Goal: Task Accomplishment & Management: Complete application form

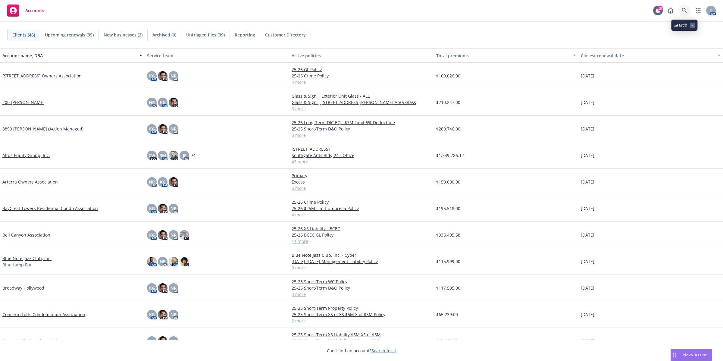
click at [683, 11] on icon at bounding box center [684, 10] width 5 height 5
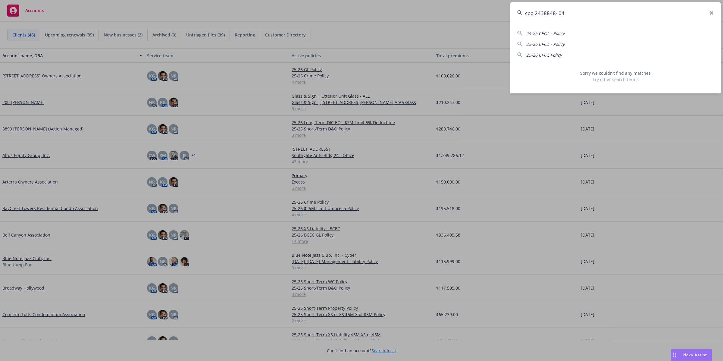
click at [534, 14] on input "cpo 2438848- 04" at bounding box center [615, 13] width 211 height 22
drag, startPoint x: 535, startPoint y: 12, endPoint x: 518, endPoint y: 10, distance: 17.3
click at [518, 10] on div "cpo 2438848- 04" at bounding box center [615, 13] width 211 height 22
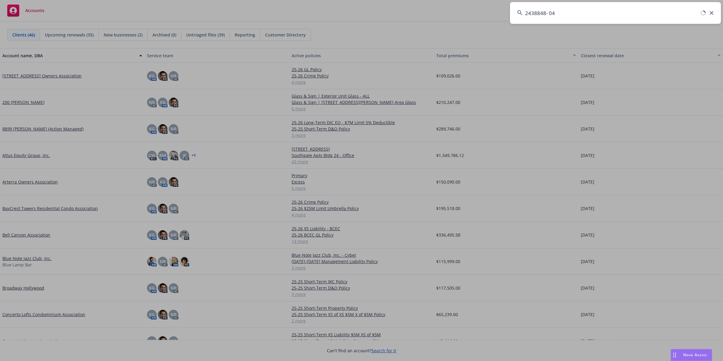
click at [585, 11] on input "2438848- 04" at bounding box center [615, 13] width 211 height 22
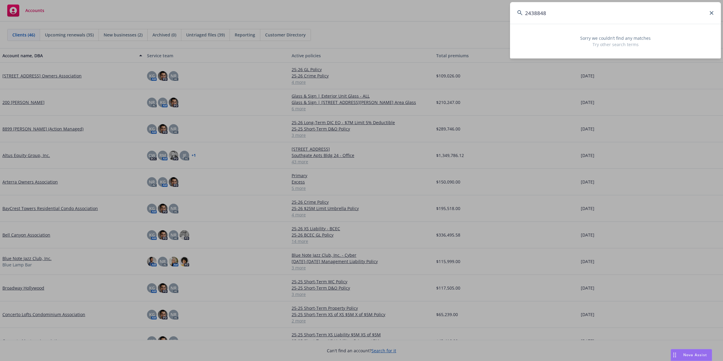
type input "2438848"
click at [711, 11] on icon at bounding box center [712, 13] width 4 height 4
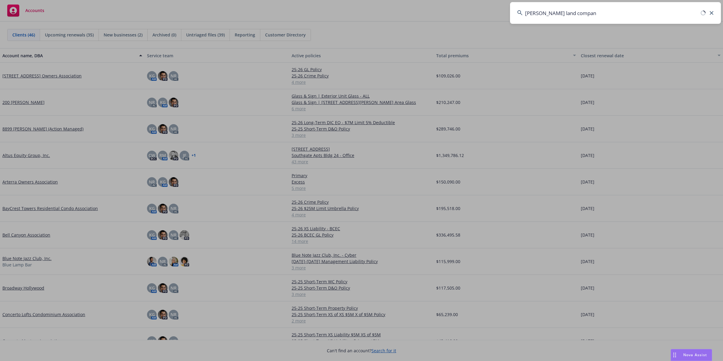
type input "[PERSON_NAME] land company"
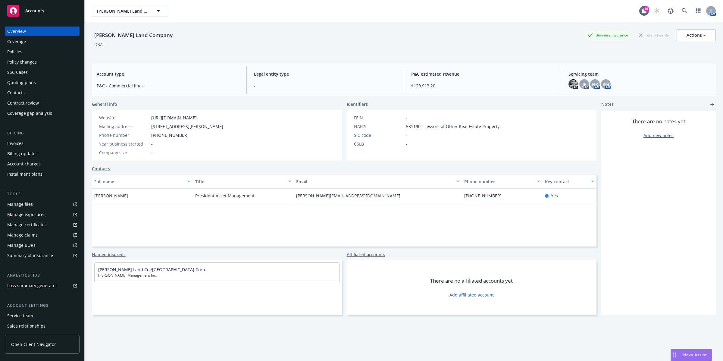
click at [8, 52] on div "Policies" at bounding box center [14, 52] width 15 height 10
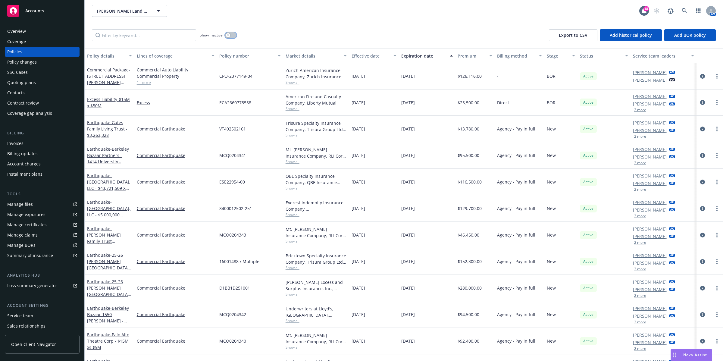
click at [233, 33] on button "button" at bounding box center [230, 35] width 11 height 6
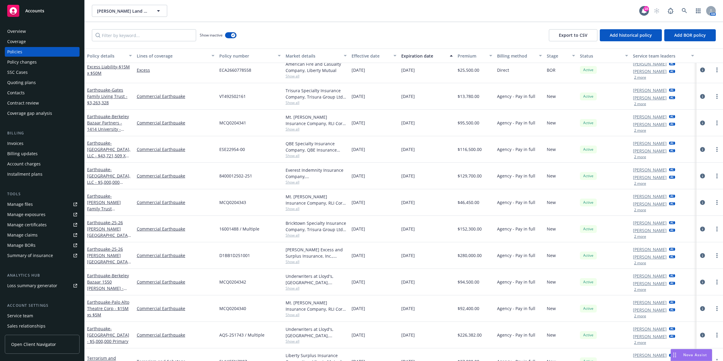
scroll to position [47, 0]
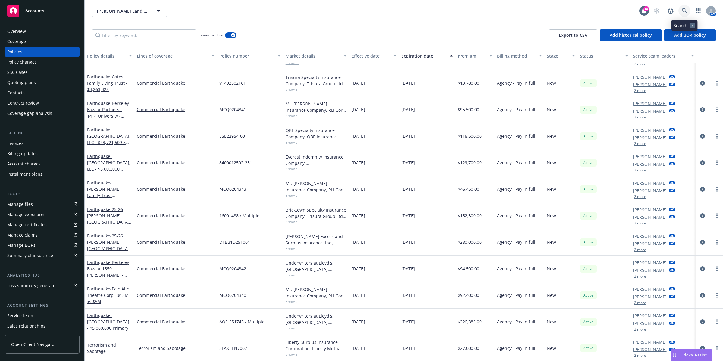
click at [685, 11] on icon at bounding box center [684, 10] width 5 height 5
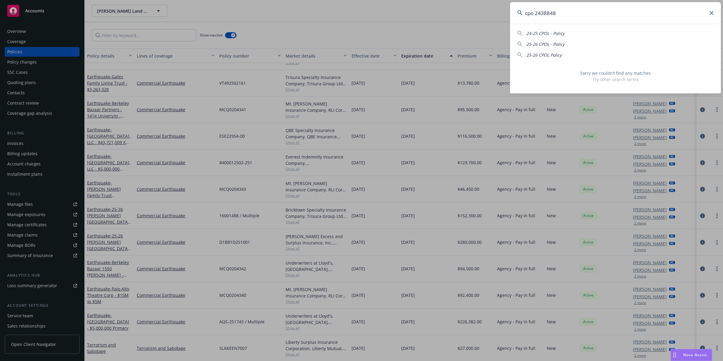
click at [536, 14] on input "cpo 2438848" at bounding box center [615, 13] width 211 height 22
drag, startPoint x: 535, startPoint y: 13, endPoint x: 511, endPoint y: 13, distance: 23.2
click at [511, 13] on input "cpo 2438848" at bounding box center [615, 13] width 211 height 22
type input "2438848"
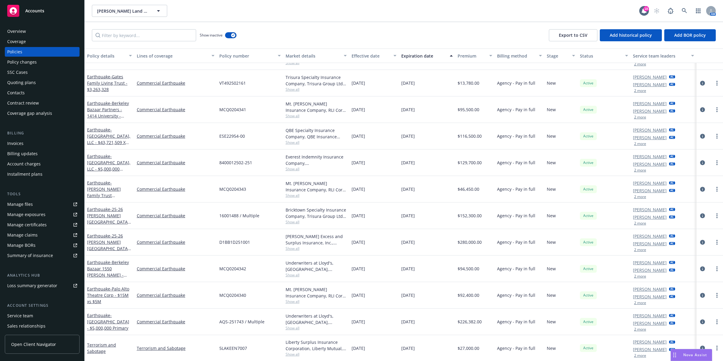
scroll to position [0, 0]
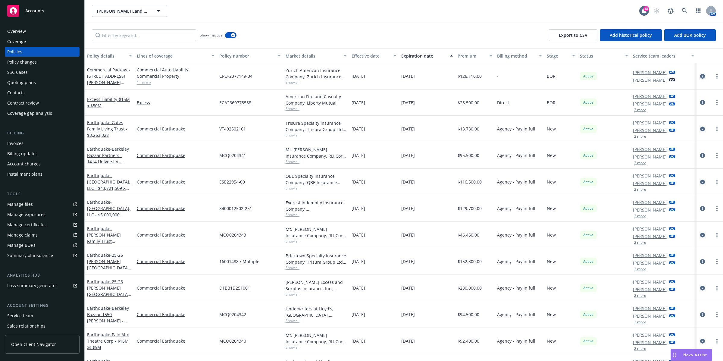
click at [700, 76] on icon "circleInformation" at bounding box center [702, 76] width 5 height 5
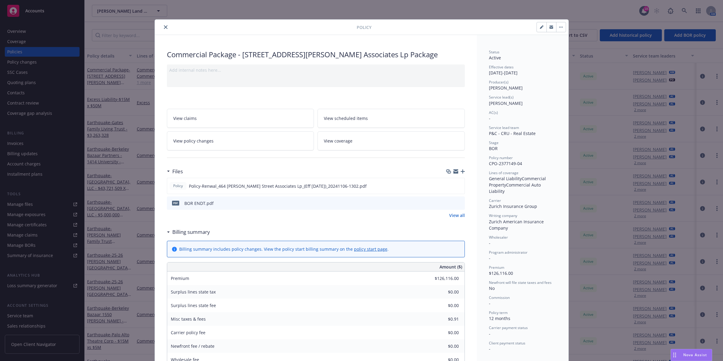
click at [162, 26] on button "close" at bounding box center [165, 26] width 7 height 7
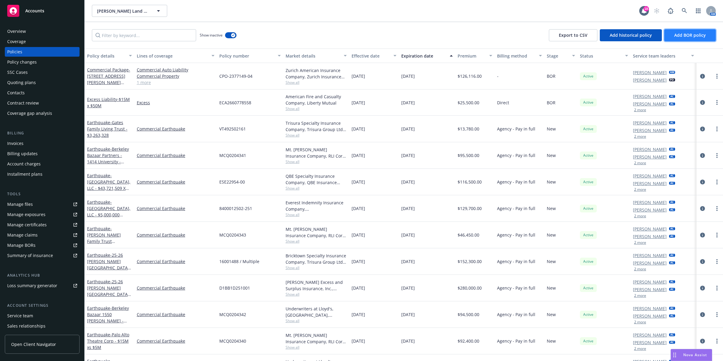
click at [692, 34] on span "Add BOR policy" at bounding box center [690, 35] width 32 height 6
select select "other"
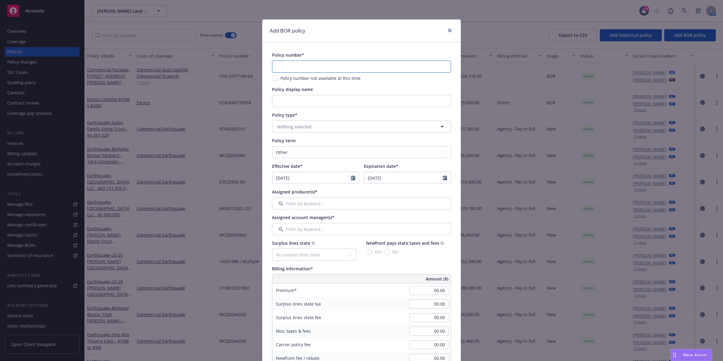
click at [338, 67] on input "text" at bounding box center [361, 67] width 179 height 12
click at [317, 66] on input "text" at bounding box center [361, 67] width 179 height 12
paste input "CPO 2438848 - 04"
type input "CPO 2438848 - 04"
click at [367, 100] on input "Policy display name" at bounding box center [361, 101] width 179 height 12
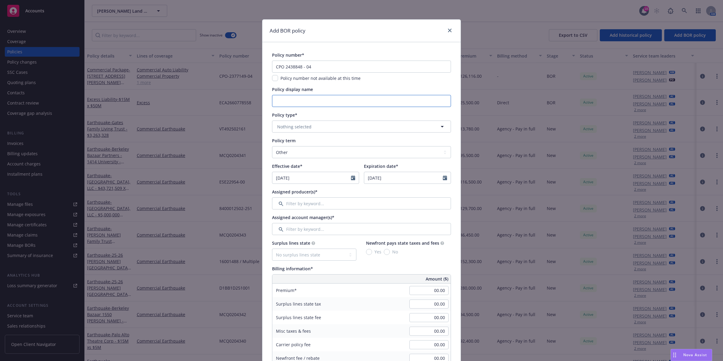
paste input "[PERSON_NAME] Land Company"
click at [340, 101] on input "[PERSON_NAME] Land Company" at bounding box center [361, 101] width 179 height 12
click at [338, 100] on input "[PERSON_NAME] Land Company" at bounding box center [361, 101] width 179 height 12
paste input "CPO 2438848 - 04"
click at [272, 100] on input "[PERSON_NAME] Land Company CPO 2438848 - 04" at bounding box center [361, 101] width 179 height 12
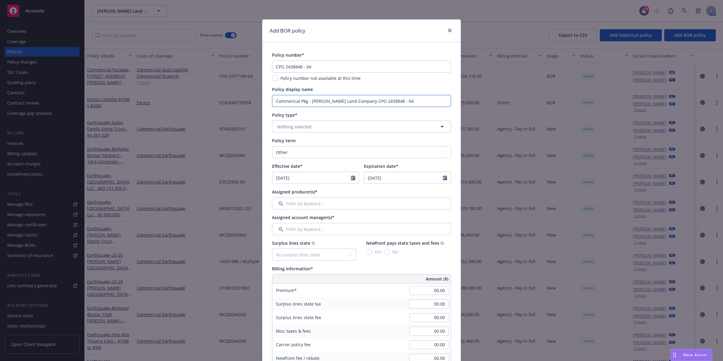
click at [353, 103] on input "Commerical Pkg - [PERSON_NAME] Land Company CPO 2438848 - 04" at bounding box center [361, 101] width 179 height 12
drag, startPoint x: 397, startPoint y: 100, endPoint x: 309, endPoint y: 97, distance: 87.7
click at [309, 97] on input "Commerical Pkg - [PERSON_NAME] Land Company CPO 2438848 - 04" at bounding box center [361, 101] width 179 height 12
paste input "[STREET_ADDRESS][PERSON_NAME]"
type input "Commerical Pkg - [STREET_ADDRESS][PERSON_NAME]"
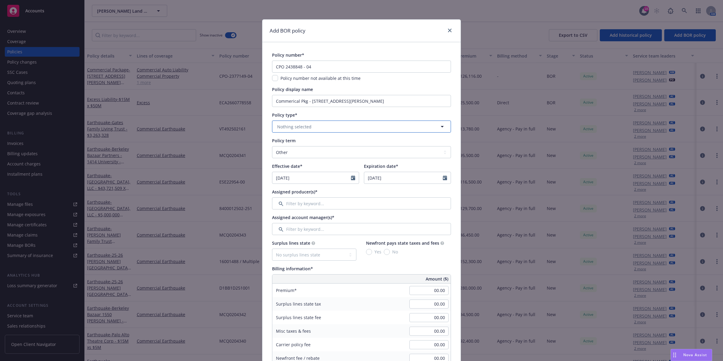
click at [416, 127] on button "Nothing selected" at bounding box center [361, 126] width 179 height 12
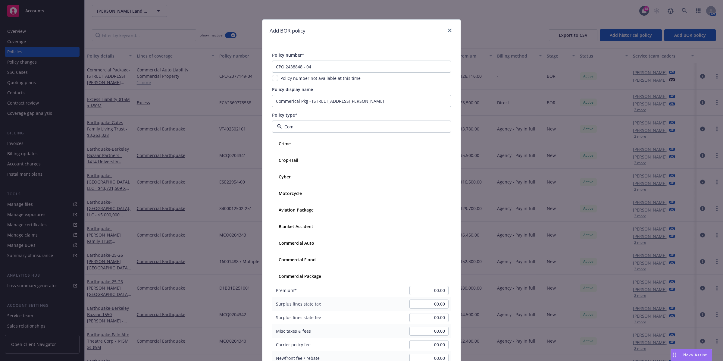
type input "Comm"
click at [308, 174] on strong "Commercial Package" at bounding box center [300, 177] width 42 height 6
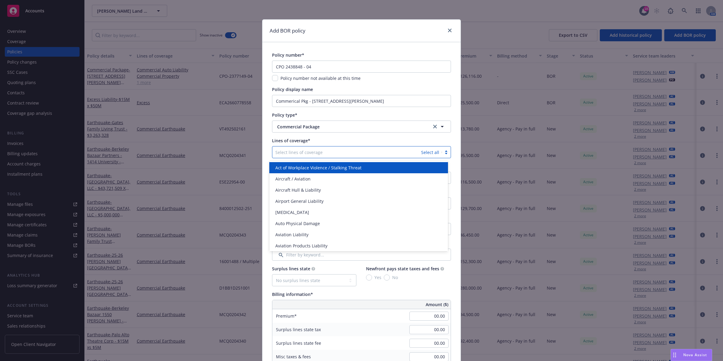
click at [371, 154] on div at bounding box center [346, 151] width 143 height 7
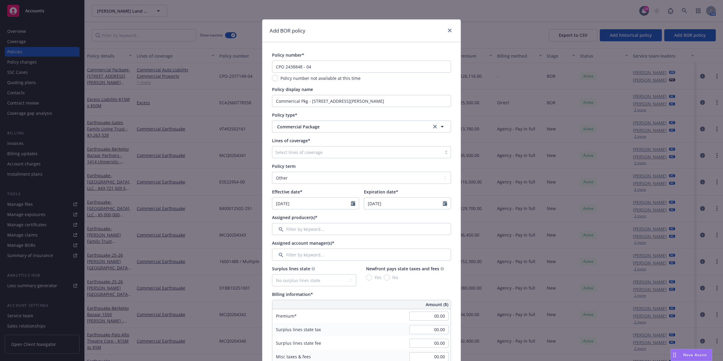
click at [385, 138] on div "Lines of coverage*" at bounding box center [361, 140] width 179 height 6
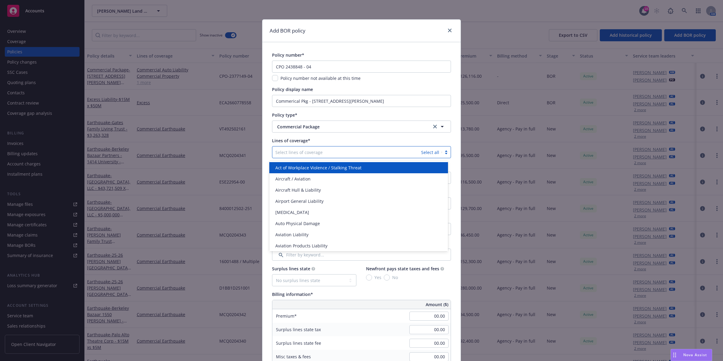
click at [381, 149] on div at bounding box center [346, 151] width 143 height 7
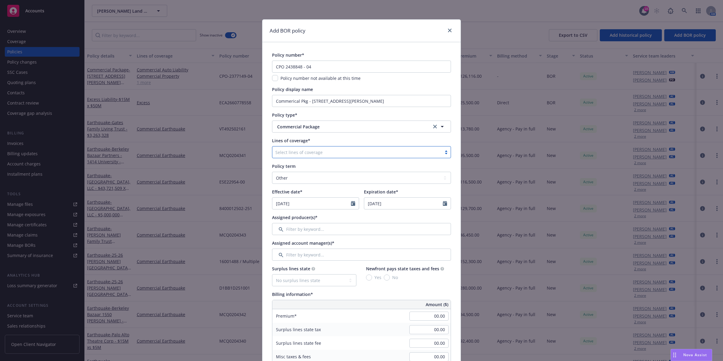
click at [365, 152] on div at bounding box center [356, 151] width 163 height 7
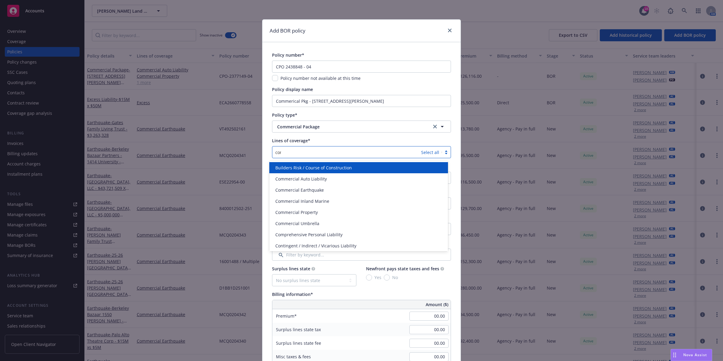
type input "comm"
click at [351, 166] on div "Commercial Auto Liability" at bounding box center [359, 167] width 172 height 6
type input "comm"
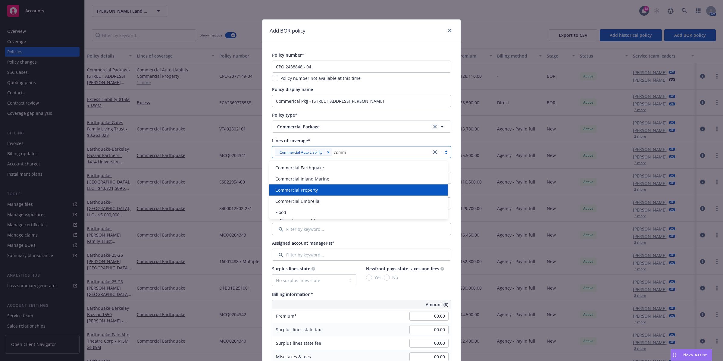
click at [310, 189] on span "Commercial Property" at bounding box center [296, 190] width 42 height 6
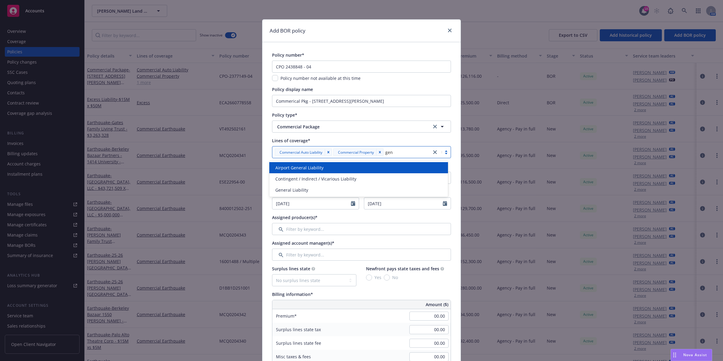
type input "gene"
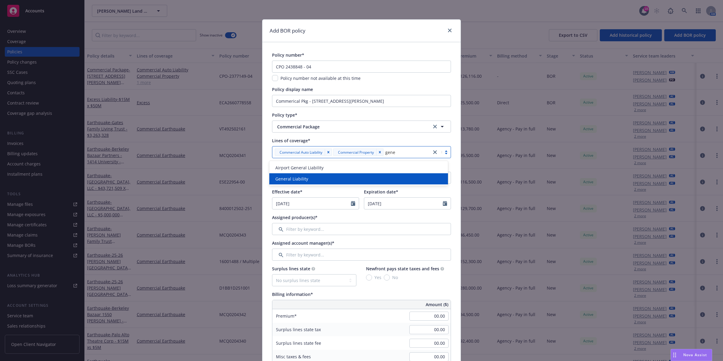
click at [332, 176] on div "General Liability" at bounding box center [359, 179] width 172 height 6
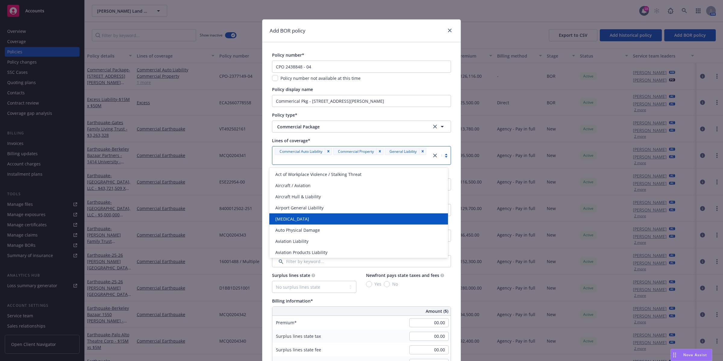
click at [386, 29] on div "Add BOR policy" at bounding box center [361, 31] width 198 height 23
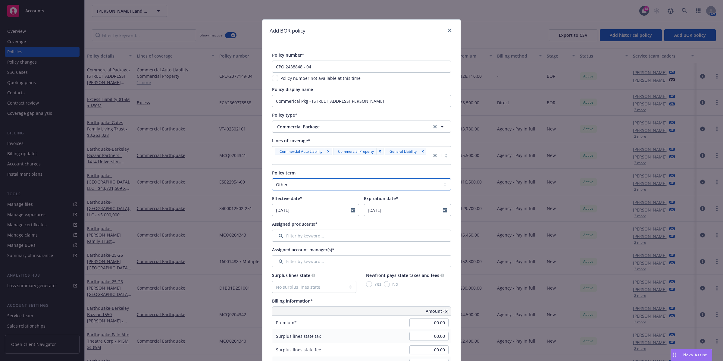
click at [373, 183] on select "Select policy term 12 Month 6 Month 4 Month 3 Month 2 Month 1 Month 36 Month (3…" at bounding box center [361, 184] width 179 height 12
select select "12"
click at [272, 179] on select "Select policy term 12 Month 6 Month 4 Month 3 Month 2 Month 1 Month 36 Month (3…" at bounding box center [361, 184] width 179 height 12
click at [279, 211] on input "[DATE]" at bounding box center [311, 209] width 79 height 11
drag, startPoint x: 308, startPoint y: 225, endPoint x: 304, endPoint y: 223, distance: 4.2
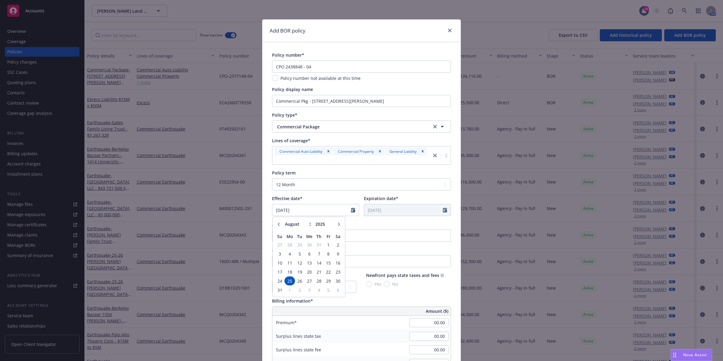
click at [309, 225] on icon at bounding box center [310, 224] width 3 height 4
click at [309, 222] on icon at bounding box center [310, 224] width 3 height 4
click at [300, 225] on select "January February March April May June July August September October November De…" at bounding box center [298, 224] width 30 height 7
select select "4"
click at [283, 221] on select "January February March April May June July August September October November De…" at bounding box center [298, 224] width 30 height 7
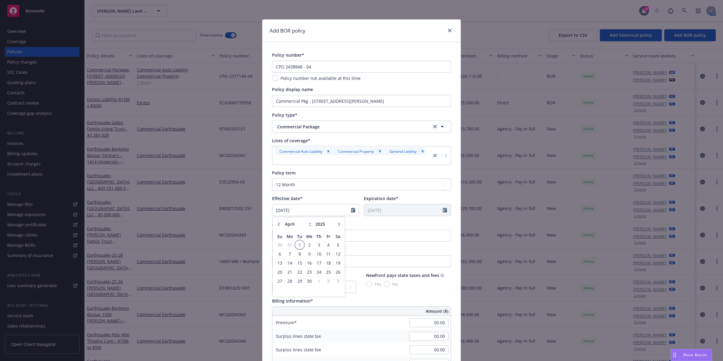
click at [297, 245] on span "1" at bounding box center [299, 245] width 8 height 8
type input "[DATE]"
select select "4"
click at [298, 208] on input "[DATE]" at bounding box center [311, 209] width 79 height 11
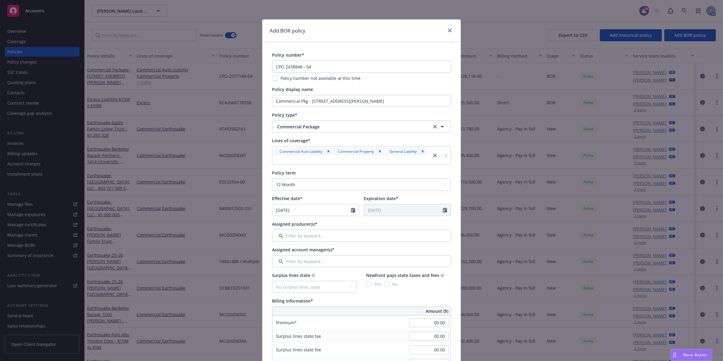
drag, startPoint x: 339, startPoint y: 192, endPoint x: 332, endPoint y: 193, distance: 7.0
click at [338, 192] on div "Policy term Select policy term 12 Month 6 Month 4 Month 3 Month 2 Month 1 Month…" at bounding box center [361, 193] width 179 height 46
click at [298, 262] on input "Filter by keyword..." at bounding box center [361, 261] width 179 height 12
click at [304, 239] on input "Filter by keyword..." at bounding box center [361, 235] width 179 height 12
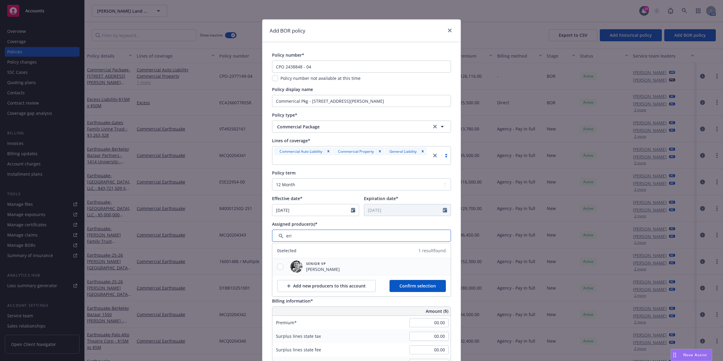
type input "eri"
click at [325, 267] on span "[PERSON_NAME]" at bounding box center [323, 269] width 34 height 6
click at [277, 265] on input "checkbox" at bounding box center [280, 267] width 6 height 6
checkbox input "true"
click at [417, 288] on span "Confirm selection" at bounding box center [417, 286] width 36 height 6
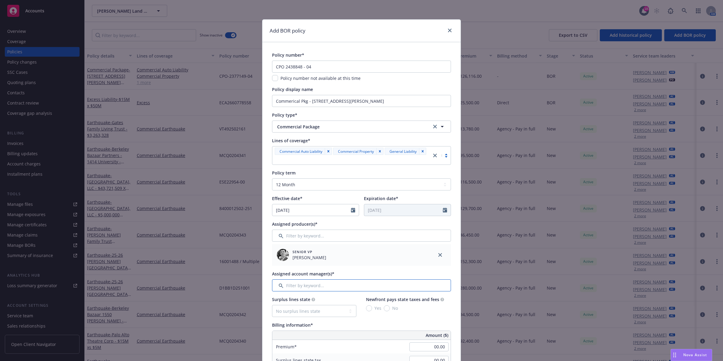
click at [359, 284] on input "Filter by keyword..." at bounding box center [361, 285] width 179 height 12
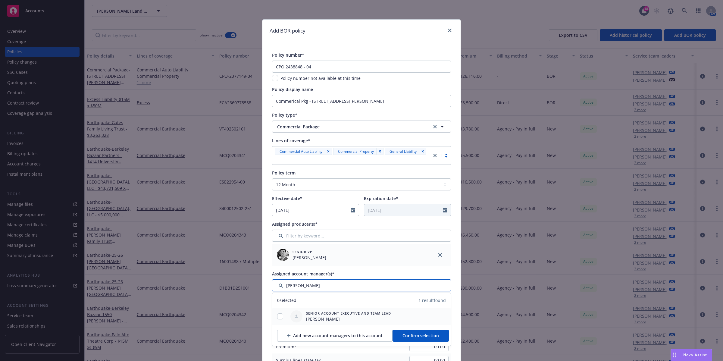
type input "[PERSON_NAME]"
click at [278, 315] on input "checkbox" at bounding box center [280, 316] width 6 height 6
checkbox input "true"
click at [402, 335] on span "Confirm selection" at bounding box center [420, 335] width 36 height 6
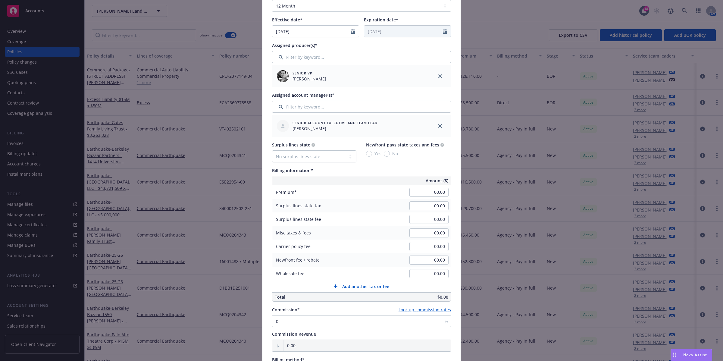
scroll to position [188, 0]
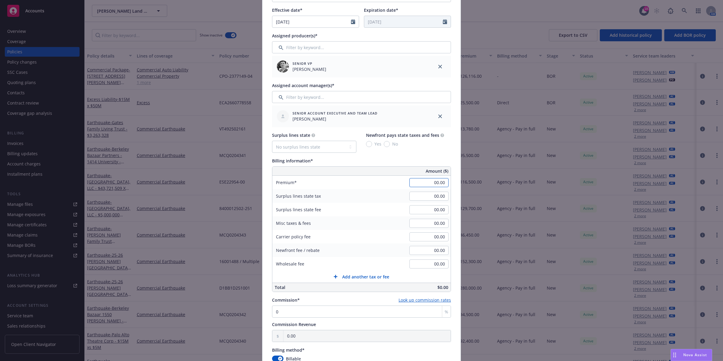
click at [439, 183] on input "00.00" at bounding box center [428, 182] width 39 height 9
type input "278,844.00"
click at [407, 279] on button "Add another tax or fee" at bounding box center [361, 276] width 178 height 12
click at [437, 224] on input "00.00" at bounding box center [428, 223] width 39 height 9
type input "2.99"
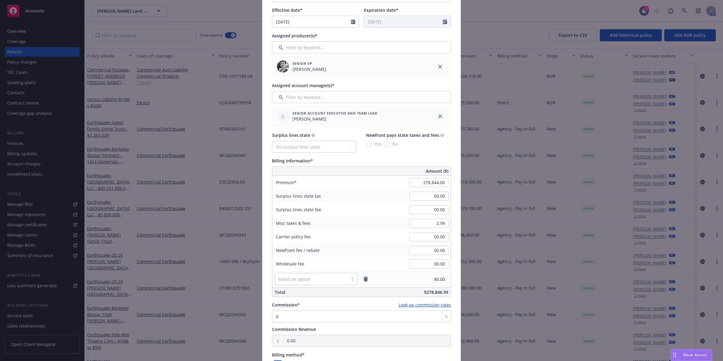
click at [395, 276] on div "Select an option $0.00" at bounding box center [361, 278] width 178 height 17
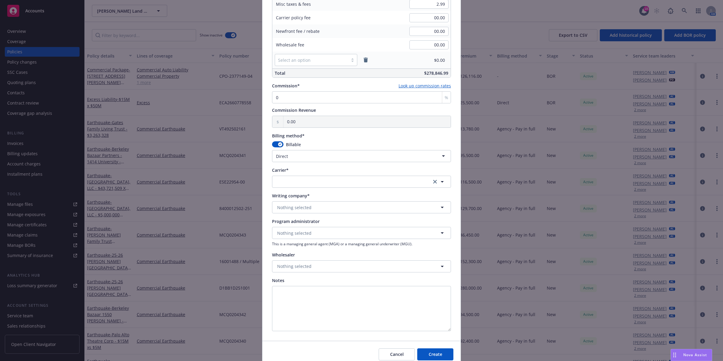
scroll to position [414, 0]
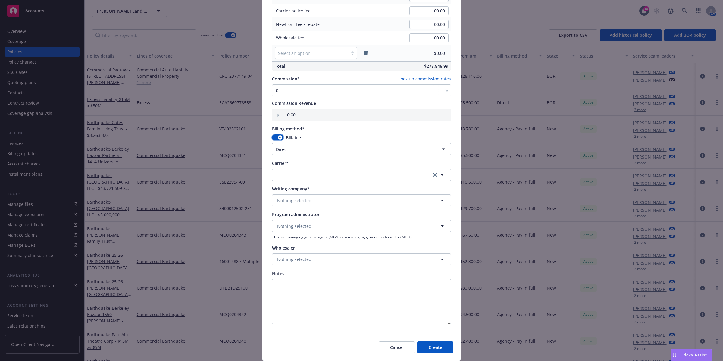
click at [272, 137] on button "button" at bounding box center [277, 137] width 11 height 6
select select
click at [318, 200] on button "Nothing selected" at bounding box center [361, 200] width 179 height 12
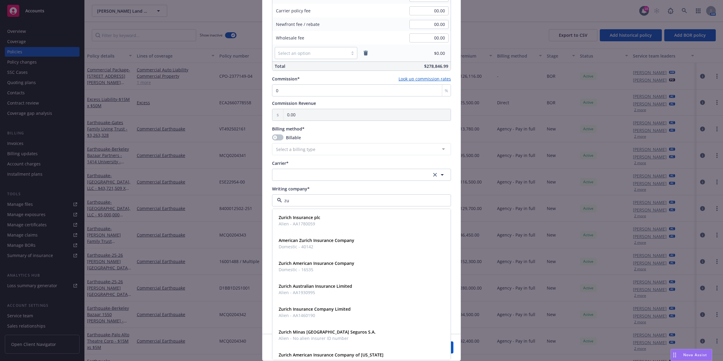
type input "zur"
click at [331, 267] on span "Domestic - 16535" at bounding box center [317, 269] width 76 height 6
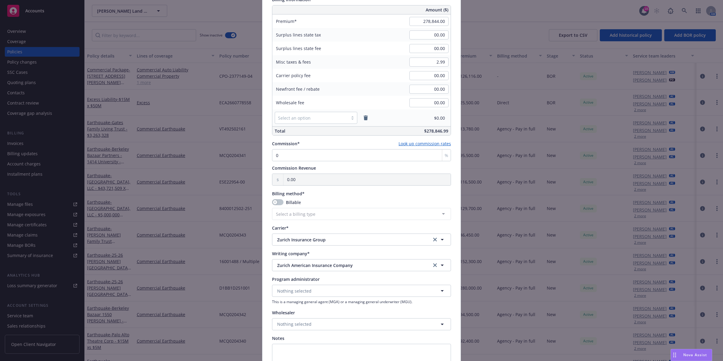
scroll to position [434, 0]
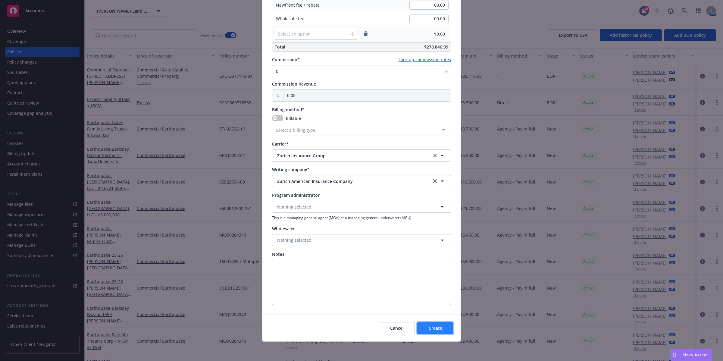
click at [432, 327] on span "Create" at bounding box center [436, 328] width 14 height 6
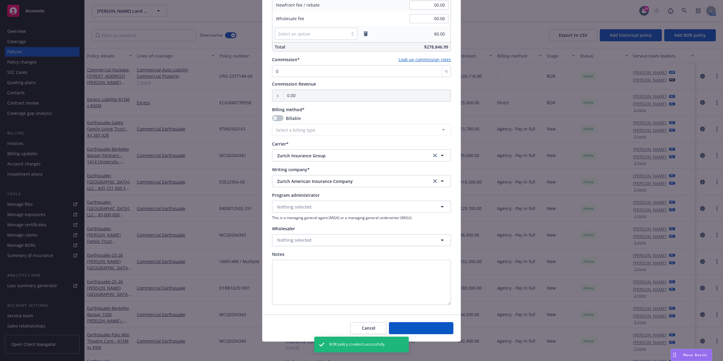
select select "DIRECT"
select select "other"
type input "[DATE]"
type input "00.00"
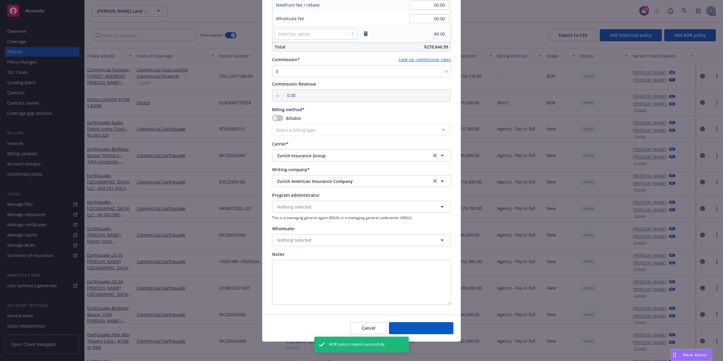
type input "00.00"
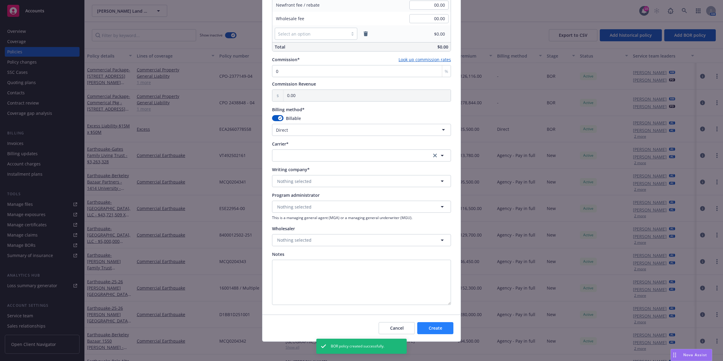
scroll to position [379, 0]
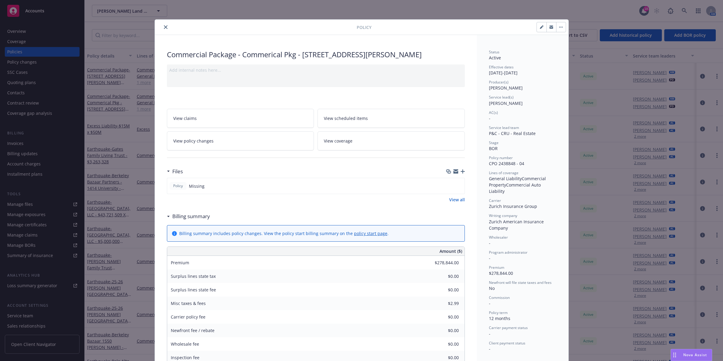
click at [460, 171] on icon "button" at bounding box center [462, 171] width 4 height 4
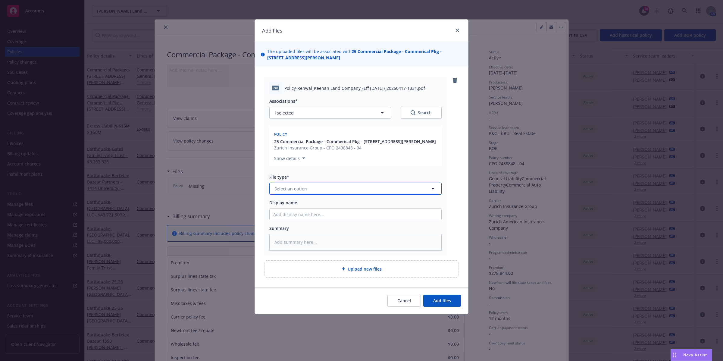
click at [344, 187] on button "Select an option" at bounding box center [355, 189] width 172 height 12
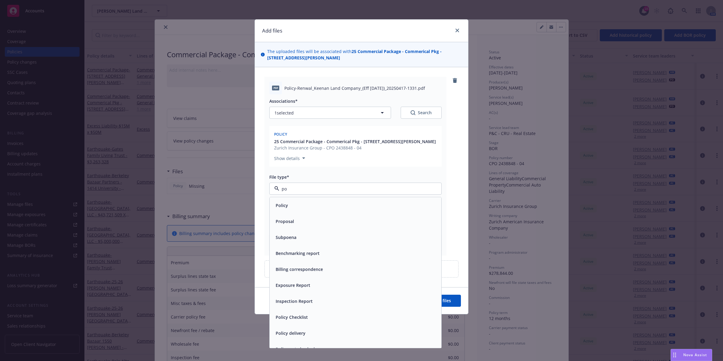
type input "pol"
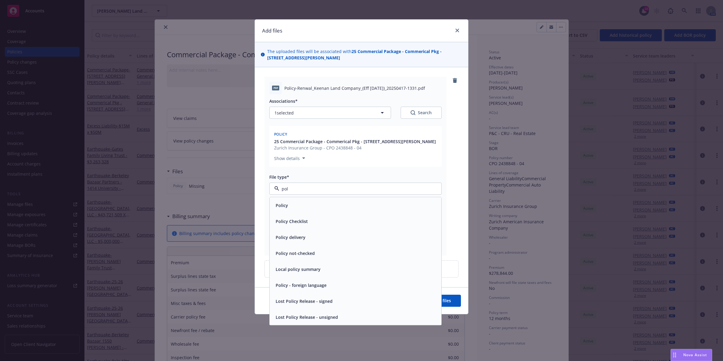
drag, startPoint x: 328, startPoint y: 204, endPoint x: 323, endPoint y: 202, distance: 5.9
click at [327, 203] on div "Policy" at bounding box center [355, 205] width 164 height 9
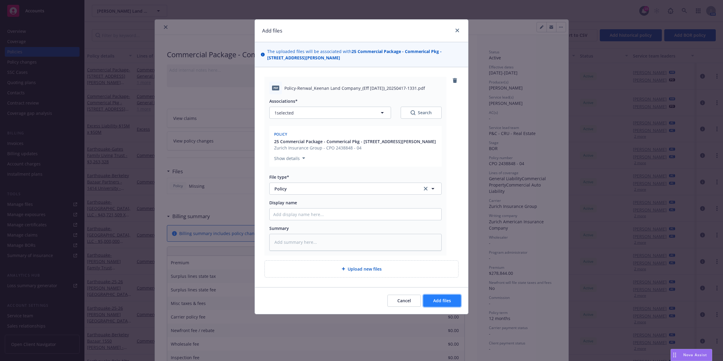
click at [443, 296] on button "Add files" at bounding box center [442, 301] width 38 height 12
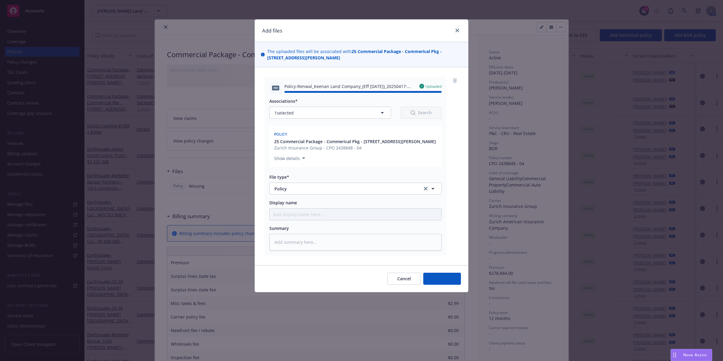
type textarea "x"
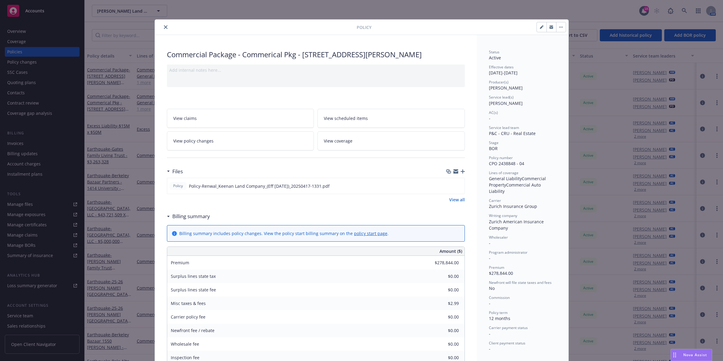
click at [164, 27] on icon "close" at bounding box center [166, 27] width 4 height 4
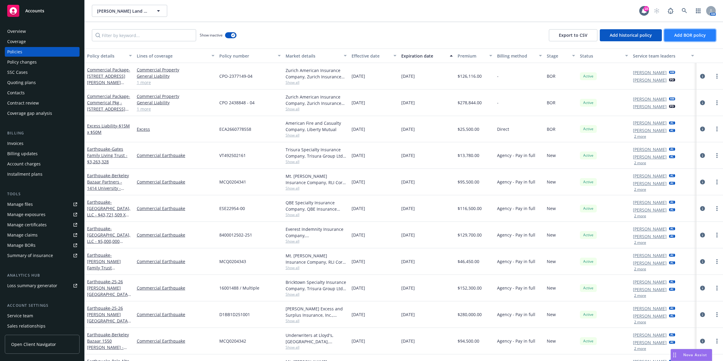
click at [680, 34] on span "Add BOR policy" at bounding box center [690, 35] width 32 height 6
select select "other"
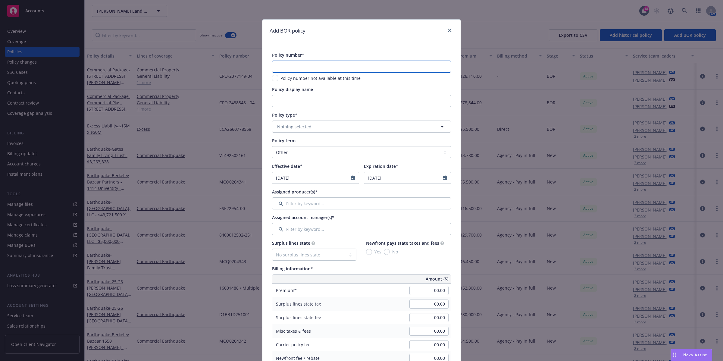
click at [300, 63] on input "text" at bounding box center [361, 67] width 179 height 12
paste input "AUC 2438849-04"
type input "AUC 2438849-04"
click at [310, 97] on input "Policy display name" at bounding box center [361, 101] width 179 height 12
click at [327, 101] on input "Umbrella Pkg" at bounding box center [361, 101] width 179 height 12
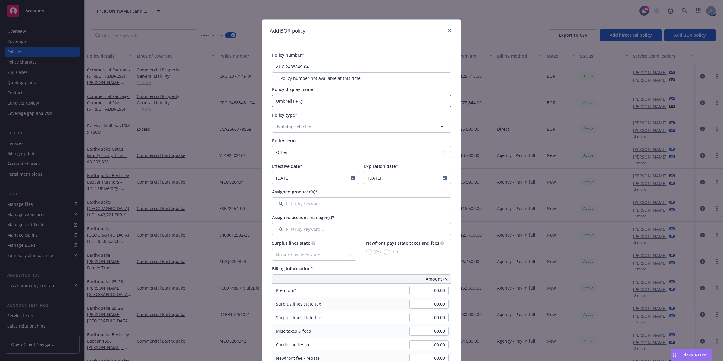
click at [299, 101] on input "Umbrella Pkg-" at bounding box center [361, 101] width 179 height 12
click at [311, 101] on input "Umbrella Pkg -" at bounding box center [361, 101] width 179 height 12
click at [339, 96] on input "Umbrella Pkg -" at bounding box center [361, 101] width 179 height 12
paste input "[STREET_ADDRESS][PERSON_NAME]"
type input "Umbrella Pkg - 529 [PERSON_NAME] ST"
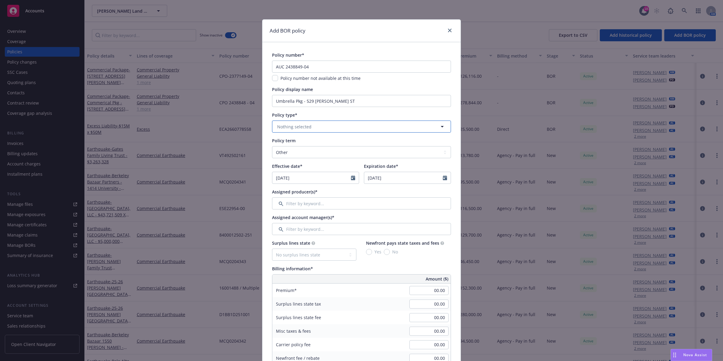
click at [345, 125] on button "Nothing selected" at bounding box center [361, 126] width 179 height 12
type input "umbr"
click at [336, 141] on div "Commercial Umbrella" at bounding box center [361, 143] width 170 height 9
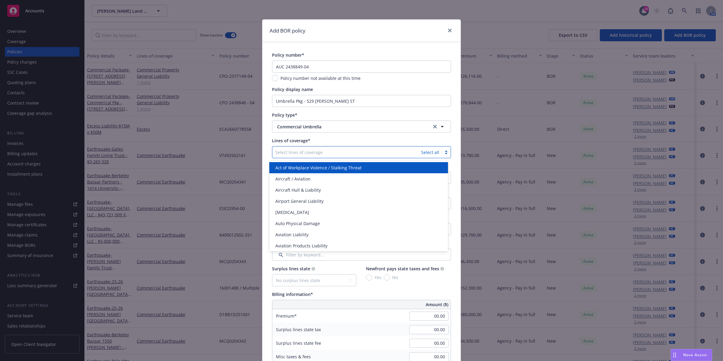
click at [317, 152] on div at bounding box center [346, 151] width 143 height 7
type input "gener"
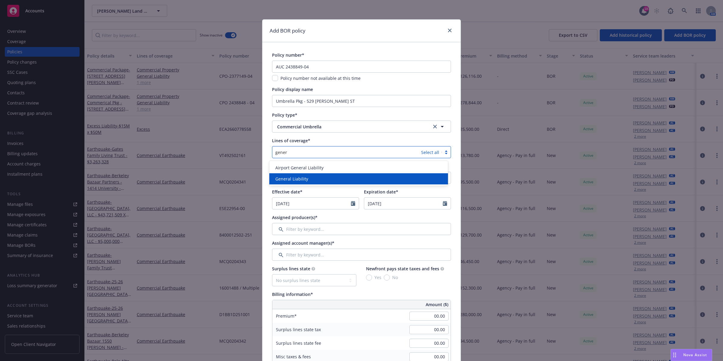
click at [302, 177] on span "General Liability" at bounding box center [291, 179] width 33 height 6
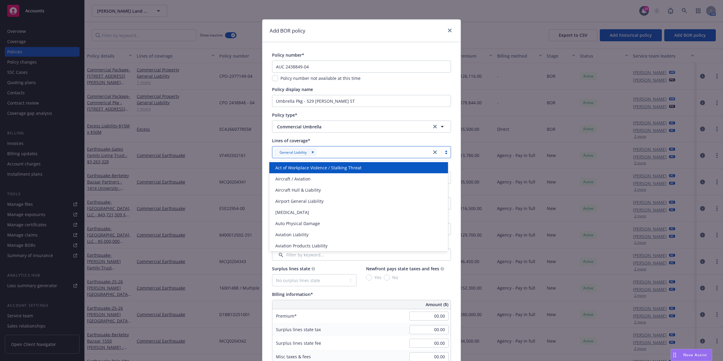
click at [441, 136] on div "Policy number* AUC 2438849-04 Policy number not available at this time Policy d…" at bounding box center [361, 365] width 179 height 626
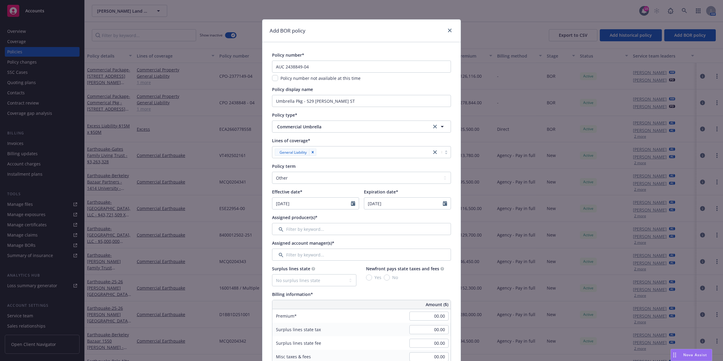
click at [347, 151] on div at bounding box center [373, 151] width 110 height 7
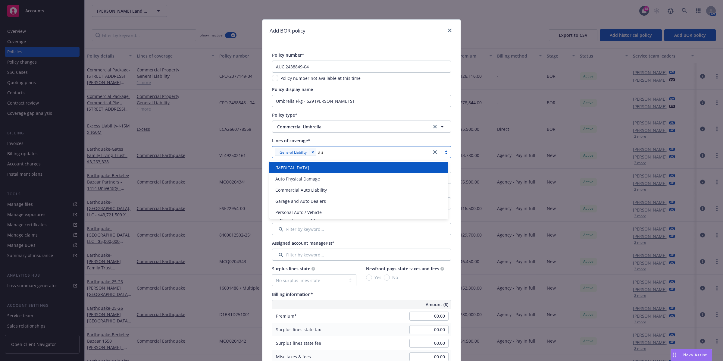
type input "aut"
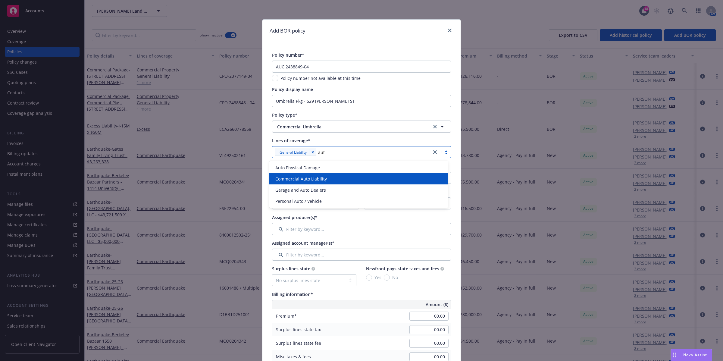
click at [326, 182] on div "Commercial Auto Liability" at bounding box center [358, 178] width 179 height 11
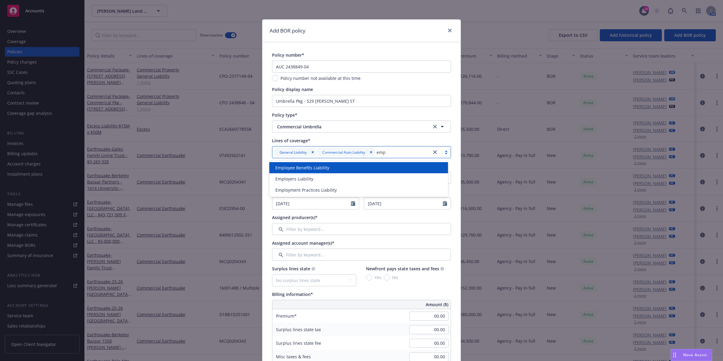
type input "empl"
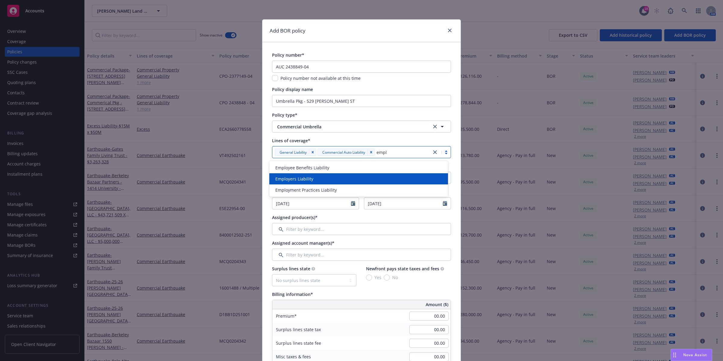
click at [322, 183] on div "Employers Liability" at bounding box center [358, 178] width 179 height 11
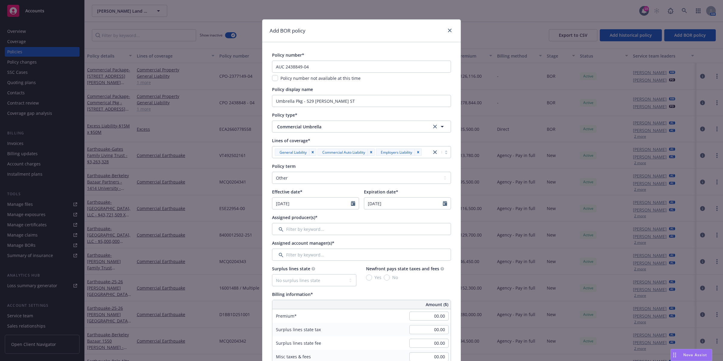
click at [386, 141] on div "Lines of coverage*" at bounding box center [361, 140] width 179 height 6
click at [351, 204] on icon "Calendar" at bounding box center [353, 203] width 4 height 5
click at [298, 218] on select "January February March April May June July August September October November De…" at bounding box center [298, 217] width 30 height 7
select select "4"
click at [283, 214] on select "January February March April May June July August September October November De…" at bounding box center [298, 217] width 30 height 7
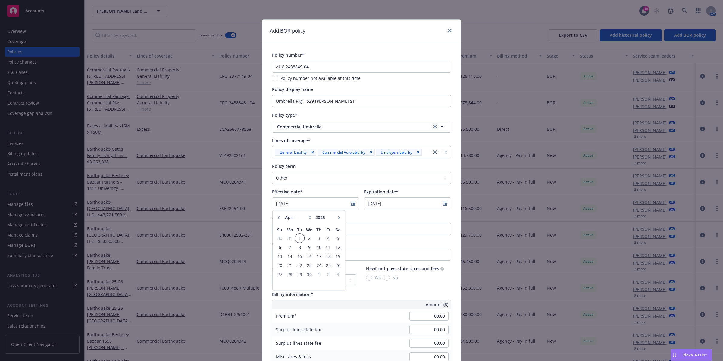
click at [296, 238] on span "1" at bounding box center [299, 238] width 8 height 8
type input "[DATE]"
click at [375, 216] on div "Assigned producer(s)*" at bounding box center [361, 217] width 179 height 6
select select "4"
click at [324, 202] on input "[DATE]" at bounding box center [311, 203] width 79 height 11
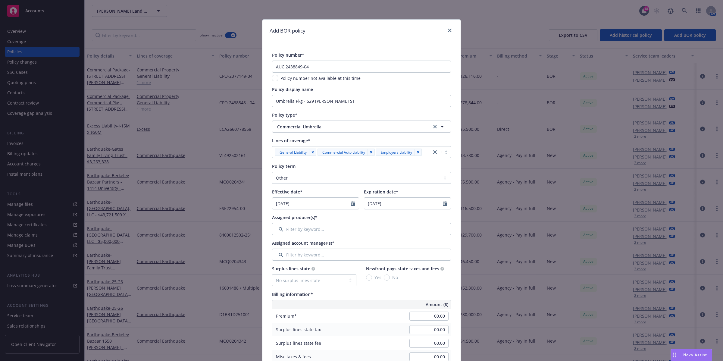
click at [378, 214] on div "Policy number* AUC 2438849-04 Policy number not available at this time Policy d…" at bounding box center [361, 365] width 179 height 626
click at [385, 201] on input "[DATE]" at bounding box center [403, 203] width 79 height 11
click at [384, 219] on select "January February March April May June July August September October November De…" at bounding box center [390, 217] width 30 height 7
select select "4"
click at [375, 214] on select "January February March April May June July August September October November De…" at bounding box center [390, 217] width 30 height 7
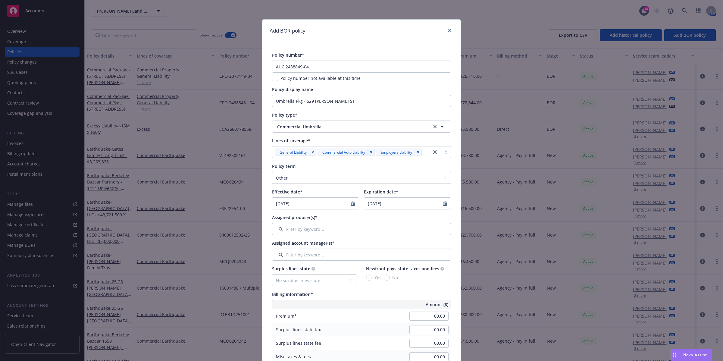
click at [422, 190] on div "Expiration date*" at bounding box center [407, 192] width 87 height 6
click at [381, 204] on input "[DATE]" at bounding box center [403, 203] width 79 height 11
click at [385, 216] on select "January February March April May June July August September October November De…" at bounding box center [390, 217] width 30 height 7
select select "4"
click at [375, 214] on select "January February March April May June July August September October November De…" at bounding box center [390, 217] width 30 height 7
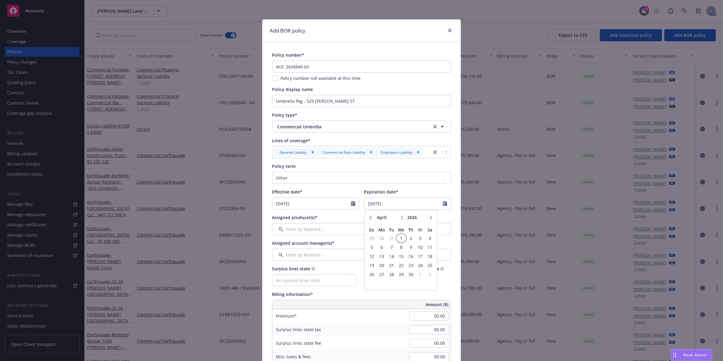
click at [398, 235] on span "1" at bounding box center [401, 238] width 9 height 8
type input "[DATE]"
click at [406, 215] on div "Assigned producer(s)*" at bounding box center [361, 217] width 179 height 6
click at [376, 228] on input "Filter by keyword..." at bounding box center [361, 229] width 179 height 12
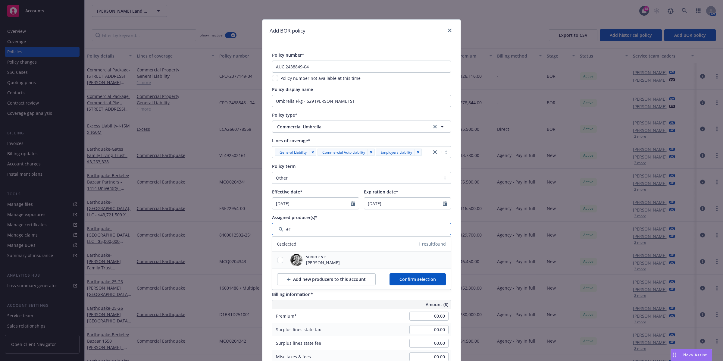
type input "er"
click at [326, 257] on span "Senior VP" at bounding box center [323, 256] width 34 height 5
click at [282, 259] on div at bounding box center [280, 260] width 16 height 6
click at [278, 259] on input "checkbox" at bounding box center [280, 260] width 6 height 6
checkbox input "true"
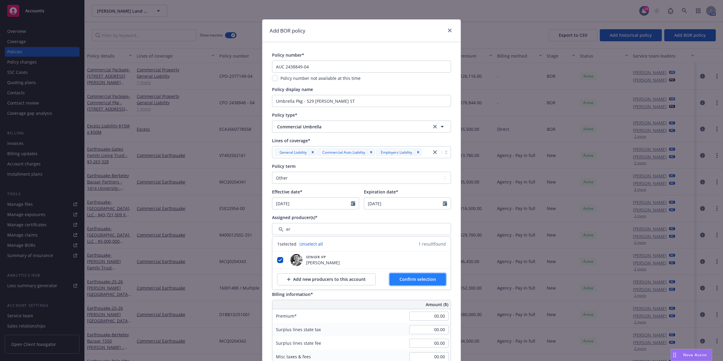
click at [403, 281] on span "Confirm selection" at bounding box center [417, 279] width 36 height 6
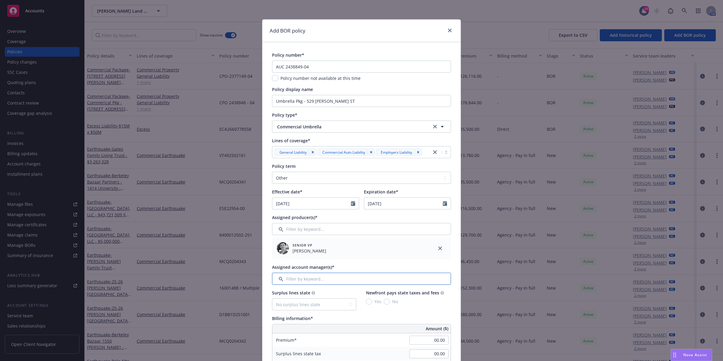
click at [370, 279] on input "Filter by keyword..." at bounding box center [361, 279] width 179 height 12
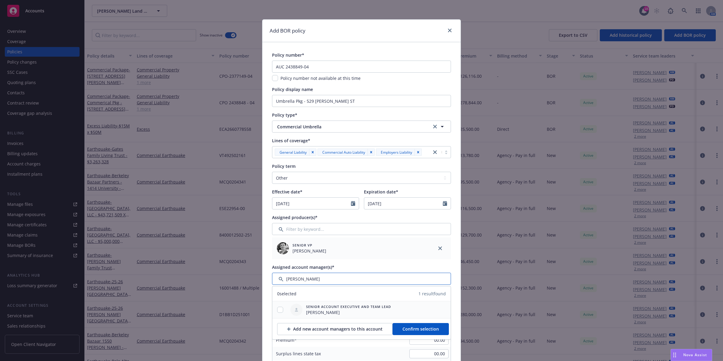
type input "[PERSON_NAME]"
click at [278, 309] on input "checkbox" at bounding box center [280, 310] width 6 height 6
checkbox input "true"
click at [406, 329] on span "Confirm selection" at bounding box center [420, 329] width 36 height 6
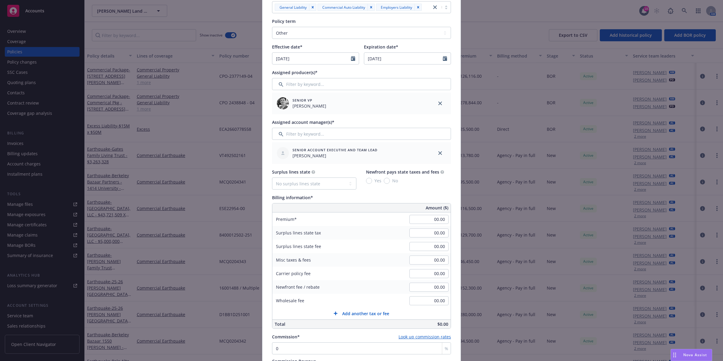
scroll to position [151, 0]
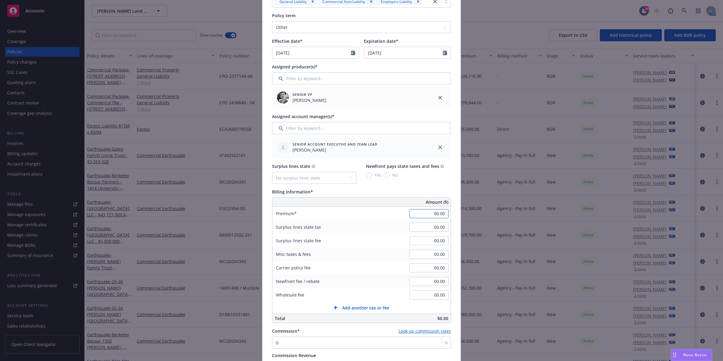
click at [431, 213] on input "00.00" at bounding box center [428, 213] width 39 height 9
type input "71,900.00"
click at [442, 184] on div "Surplus lines state No surplus lines state [US_STATE] [US_STATE] [US_STATE] [US…" at bounding box center [361, 173] width 179 height 21
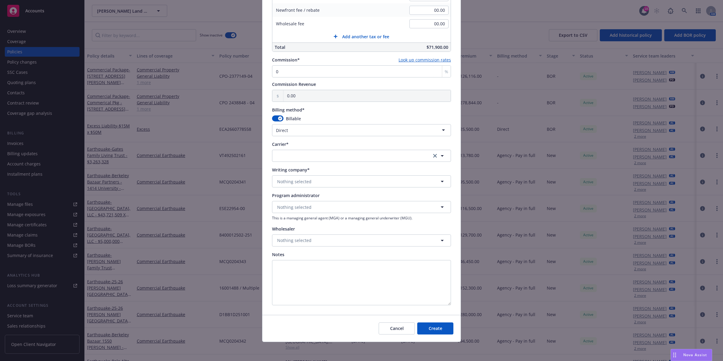
scroll to position [422, 0]
click at [357, 180] on button "Nothing selected" at bounding box center [361, 181] width 179 height 12
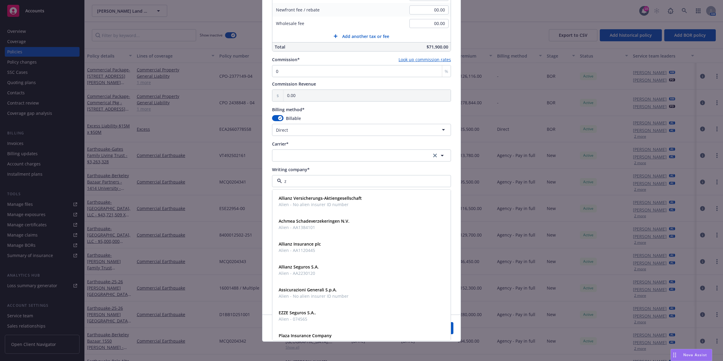
type input "zu"
click at [333, 247] on span "Zurich American Insurance Company" at bounding box center [317, 244] width 76 height 6
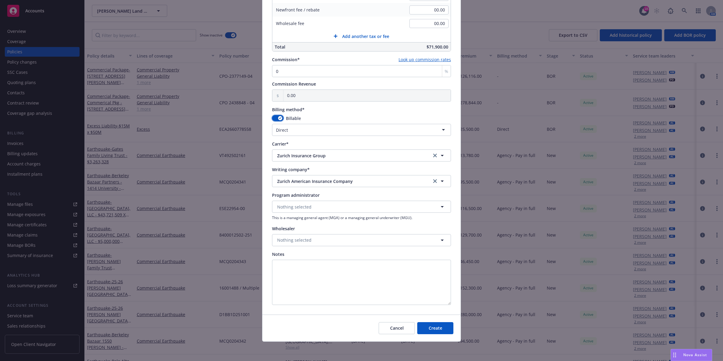
click at [273, 119] on button "button" at bounding box center [277, 118] width 11 height 6
click at [383, 113] on div "Billing method*" at bounding box center [361, 109] width 179 height 6
click at [429, 327] on span "Create" at bounding box center [436, 328] width 14 height 6
select select "DIRECT"
type input "[DATE]"
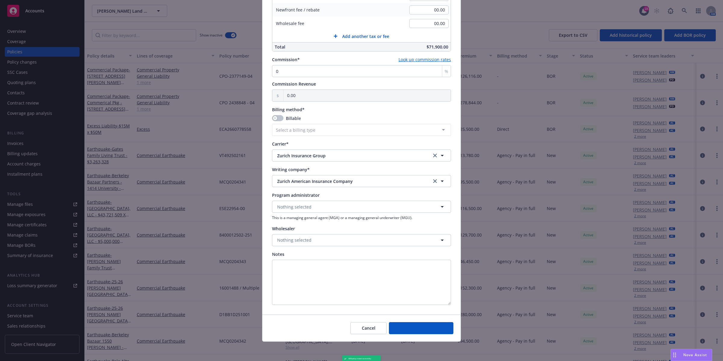
type input "[DATE]"
type input "00.00"
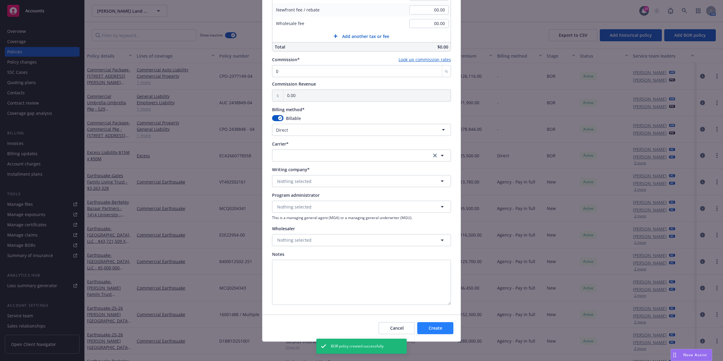
scroll to position [374, 0]
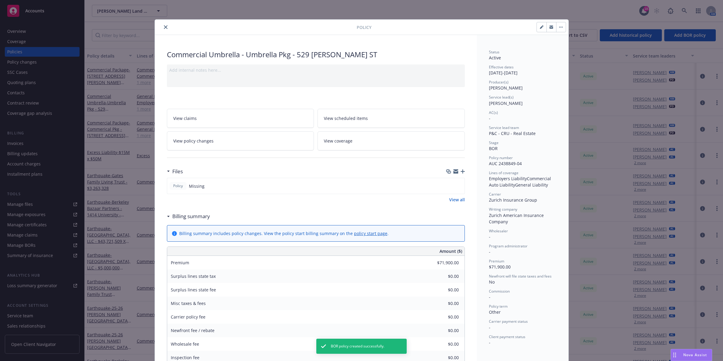
click at [463, 172] on div "Commercial Umbrella - Umbrella Pkg - [STREET_ADDRESS][PERSON_NAME] Add internal…" at bounding box center [316, 287] width 322 height 505
click at [460, 170] on icon "button" at bounding box center [462, 171] width 4 height 4
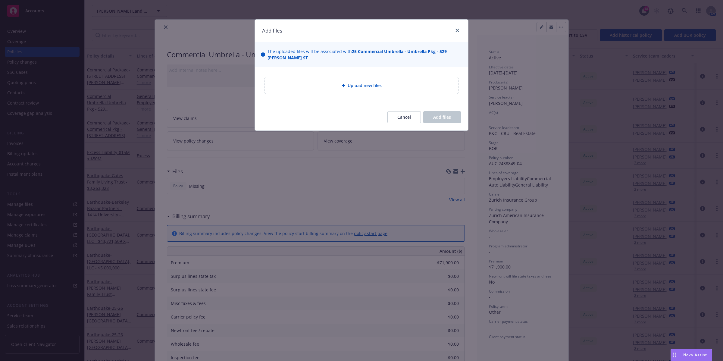
type textarea "x"
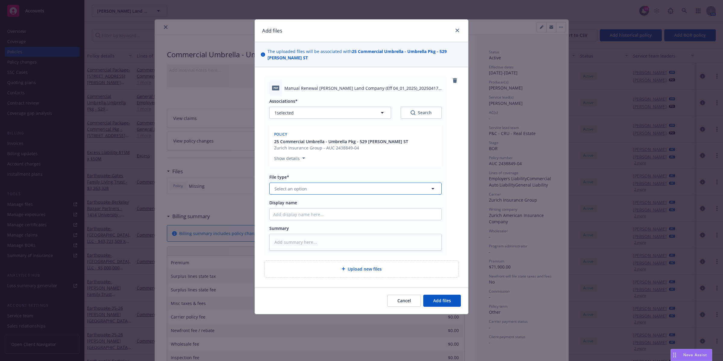
click at [363, 187] on button "Select an option" at bounding box center [355, 189] width 172 height 12
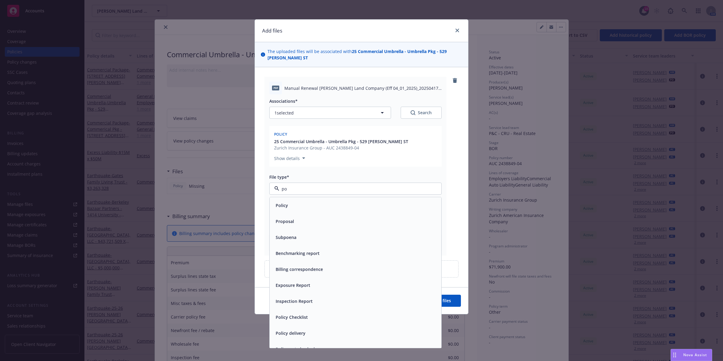
type input "pol"
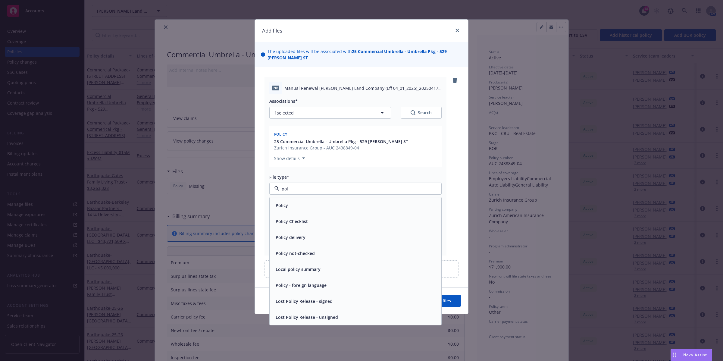
click at [327, 207] on div "Policy" at bounding box center [355, 205] width 164 height 9
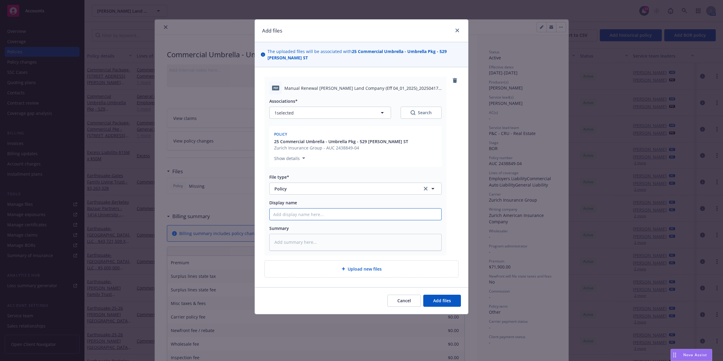
click at [347, 213] on input "Display name" at bounding box center [356, 213] width 172 height 11
click at [452, 204] on div "PDF Manual Renewal [PERSON_NAME] Land Company (Eff 04_01_2025)_20250417-1349.PD…" at bounding box center [361, 166] width 194 height 179
click at [445, 296] on button "Add files" at bounding box center [442, 301] width 38 height 12
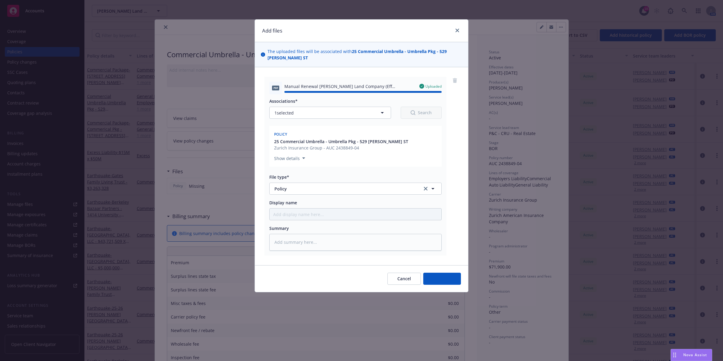
type textarea "x"
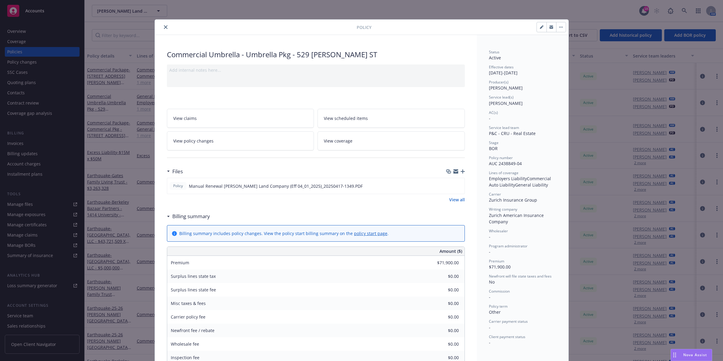
click at [561, 26] on button "button" at bounding box center [561, 27] width 10 height 10
click at [495, 40] on div "Status Active Effective dates [DATE] - [DATE] Producer(s) [PERSON_NAME] Service…" at bounding box center [523, 287] width 92 height 505
click at [164, 28] on icon "close" at bounding box center [166, 27] width 4 height 4
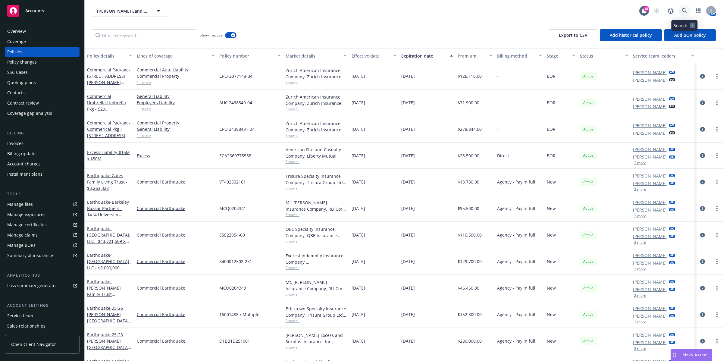
click at [684, 9] on icon at bounding box center [684, 10] width 5 height 5
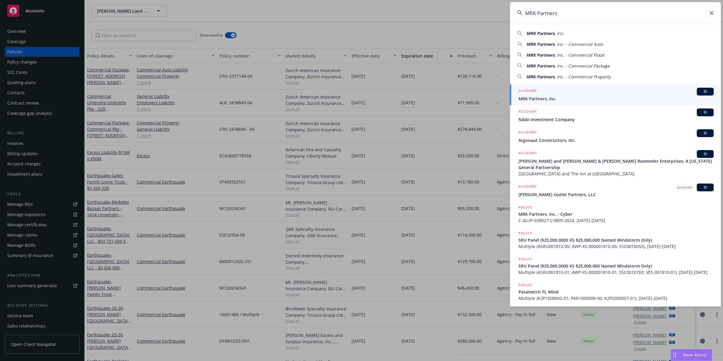
type input "MRK Partners"
click at [604, 94] on div "ACCOUNT BI" at bounding box center [615, 92] width 195 height 8
